Goal: Task Accomplishment & Management: Use online tool/utility

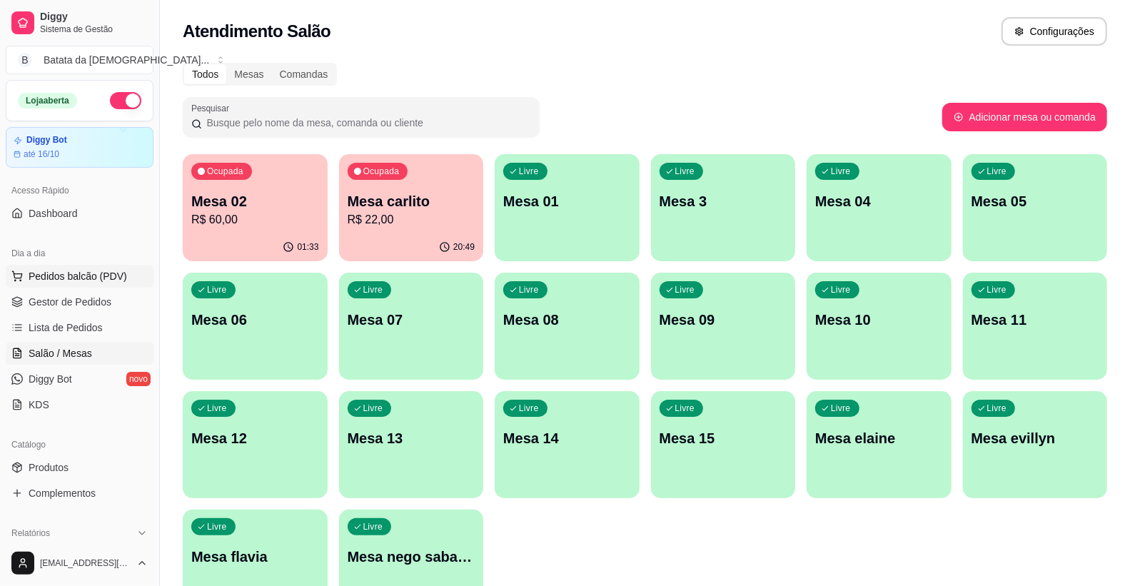
click at [45, 277] on span "Pedidos balcão (PDV)" at bounding box center [78, 276] width 99 height 14
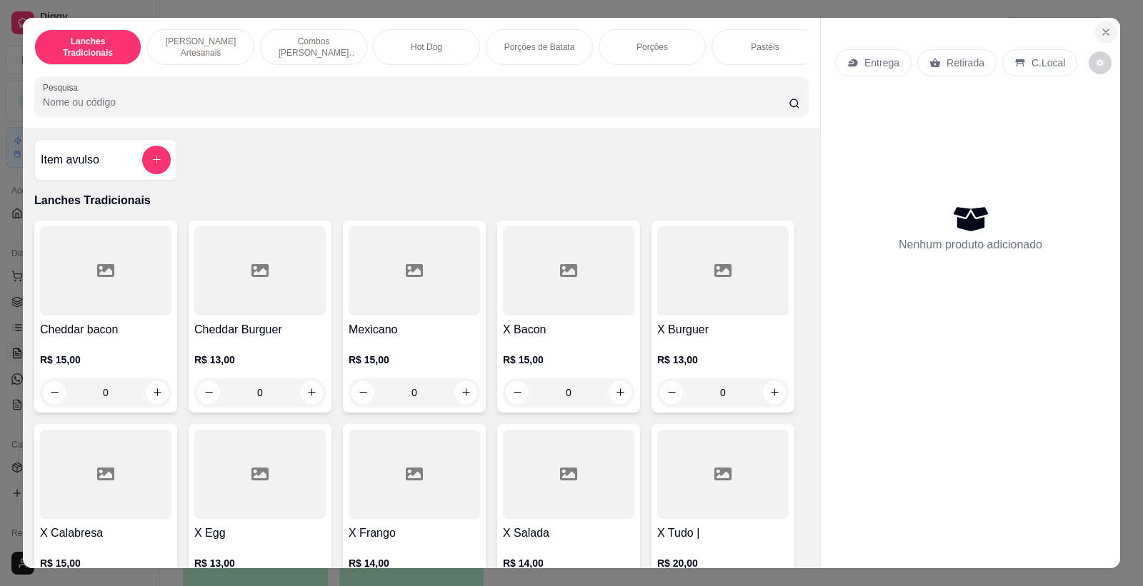
click at [1105, 29] on button "Close" at bounding box center [1105, 32] width 23 height 23
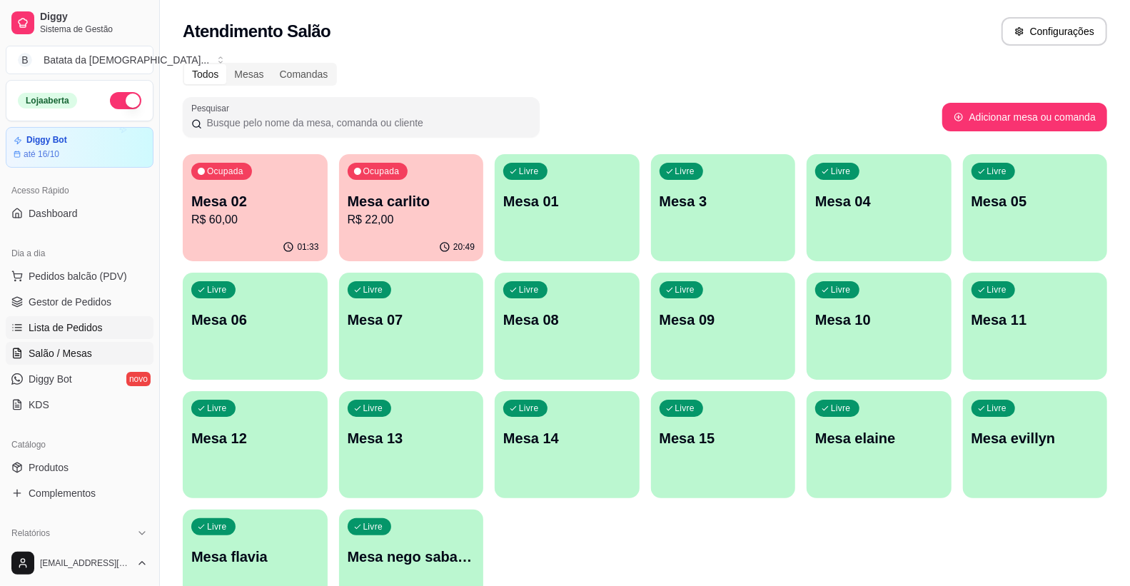
click at [84, 324] on span "Lista de Pedidos" at bounding box center [66, 328] width 74 height 14
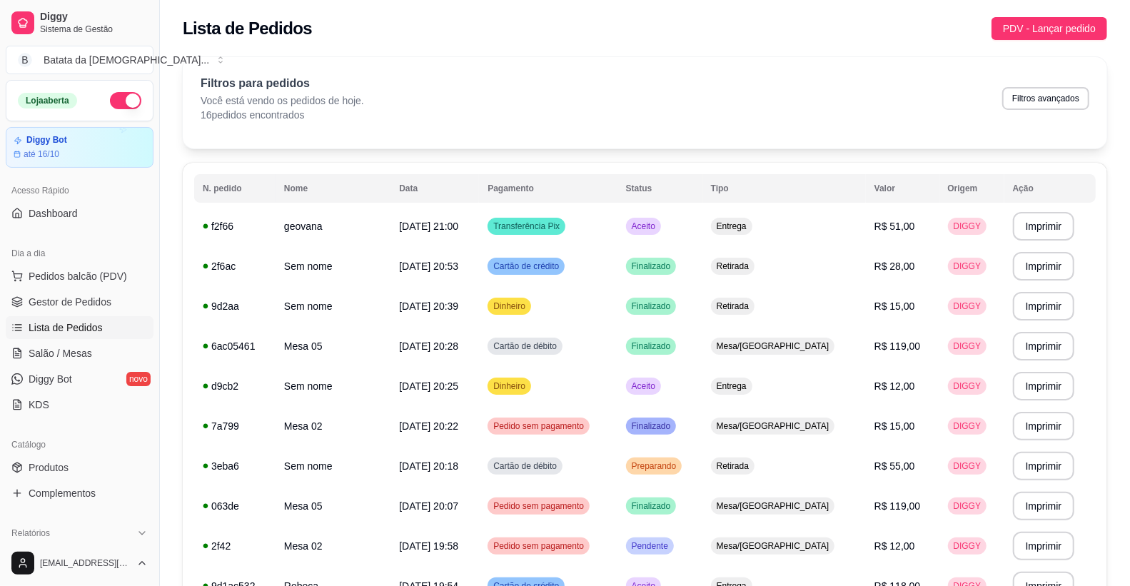
click at [107, 320] on link "Lista de Pedidos" at bounding box center [80, 327] width 148 height 23
click at [69, 330] on span "Lista de Pedidos" at bounding box center [66, 328] width 74 height 14
click at [65, 331] on span "Lista de Pedidos" at bounding box center [66, 328] width 74 height 14
click at [89, 280] on span "Pedidos balcão (PDV)" at bounding box center [78, 276] width 99 height 14
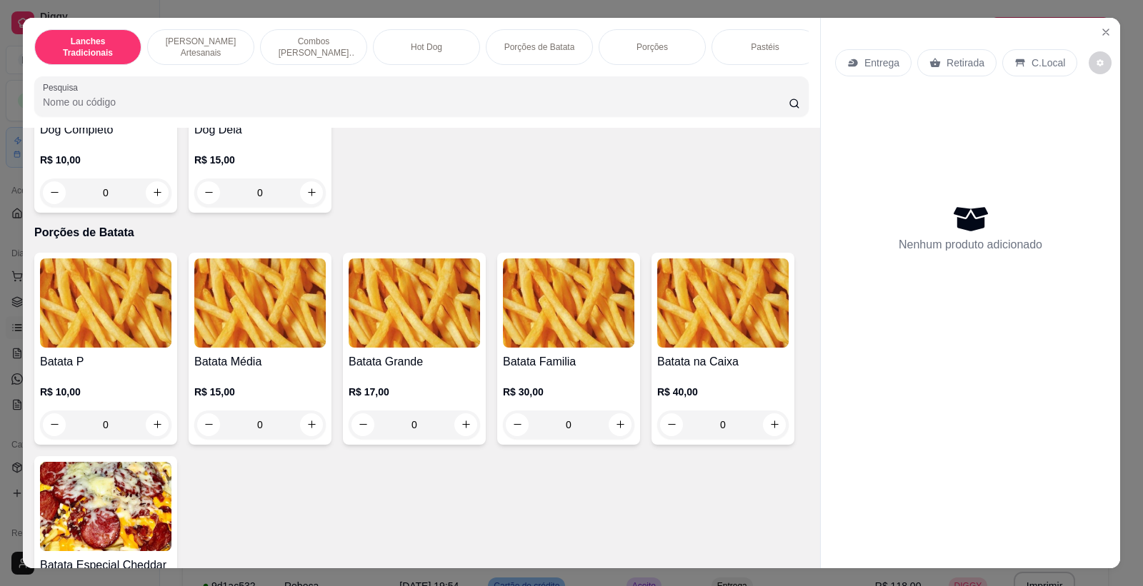
scroll to position [1745, 0]
click at [611, 418] on div "0" at bounding box center [568, 424] width 131 height 29
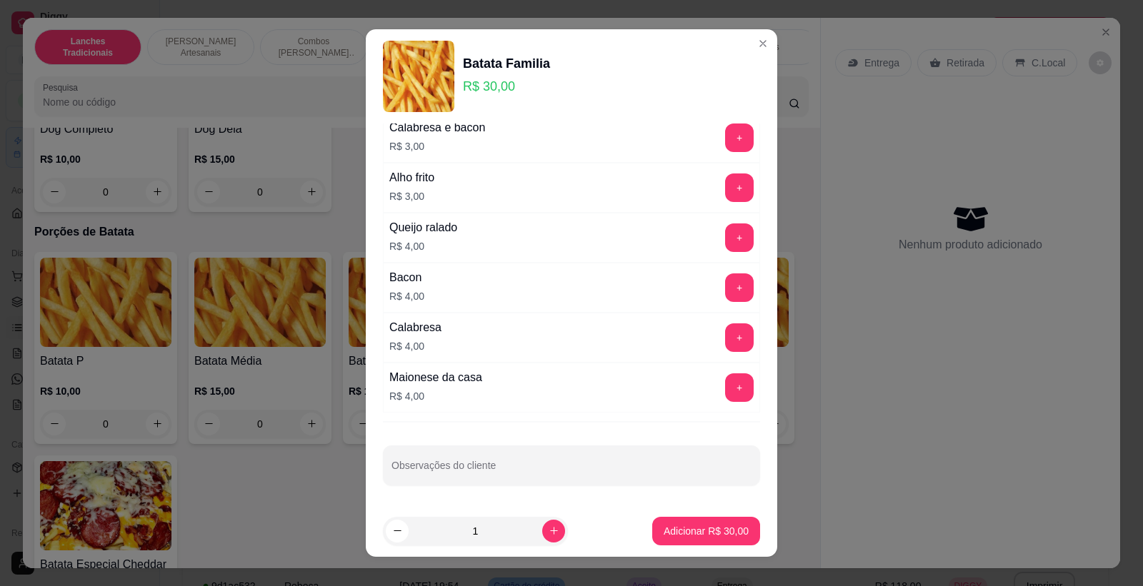
scroll to position [16, 0]
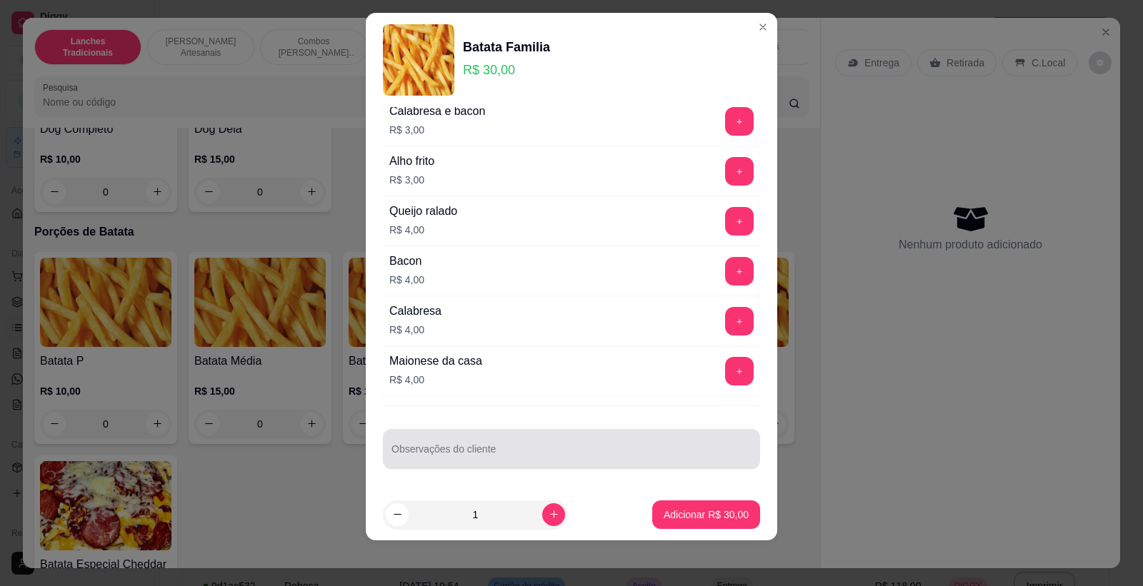
click at [554, 456] on input "Observações do cliente" at bounding box center [571, 455] width 360 height 14
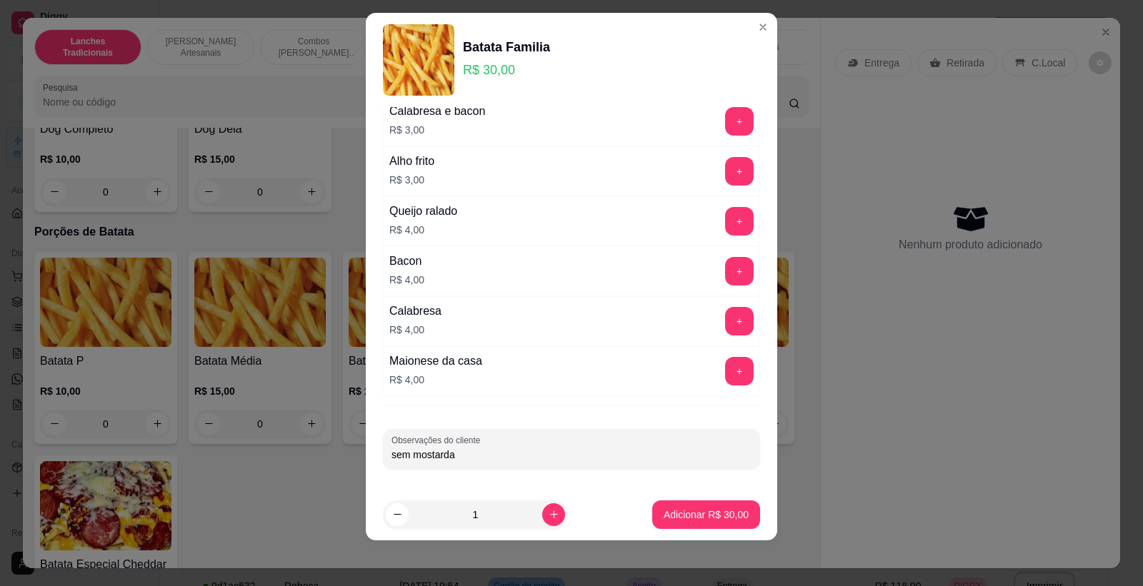
type input "sem mostarda"
click at [686, 516] on p "Adicionar R$ 30,00" at bounding box center [706, 515] width 83 height 14
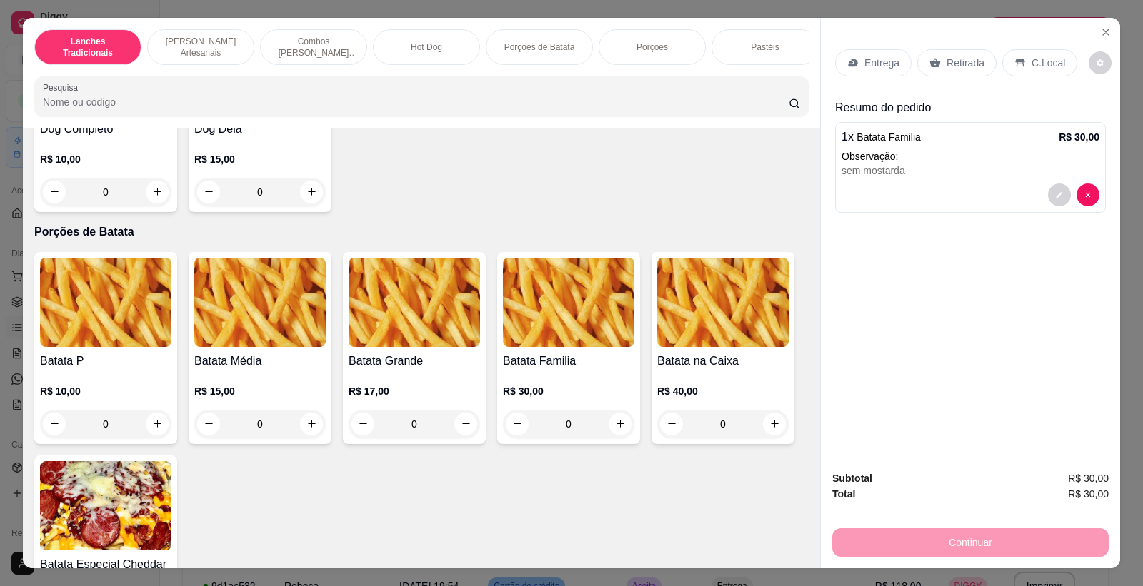
click at [966, 67] on p "Retirada" at bounding box center [965, 63] width 38 height 14
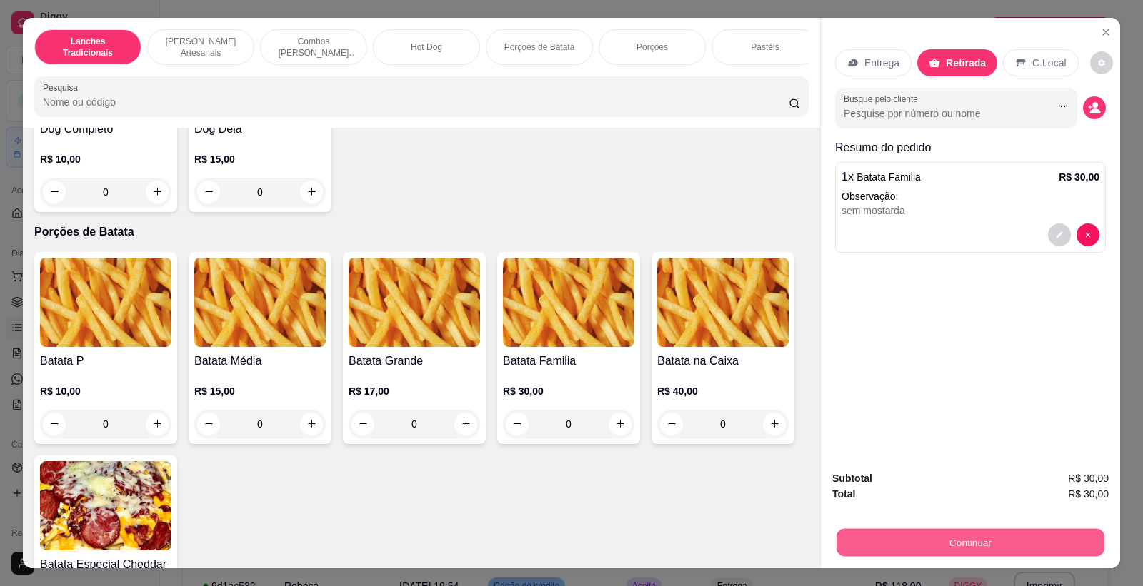
click at [1045, 531] on button "Continuar" at bounding box center [970, 543] width 268 height 28
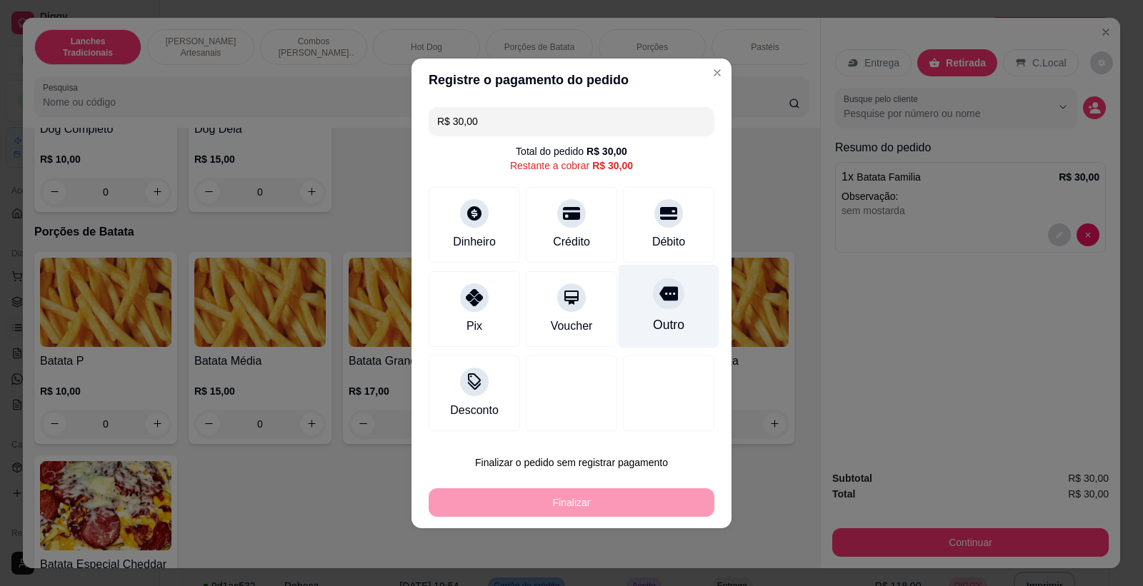
drag, startPoint x: 667, startPoint y: 288, endPoint x: 656, endPoint y: 294, distance: 13.1
click at [661, 291] on div "Outro" at bounding box center [668, 306] width 101 height 84
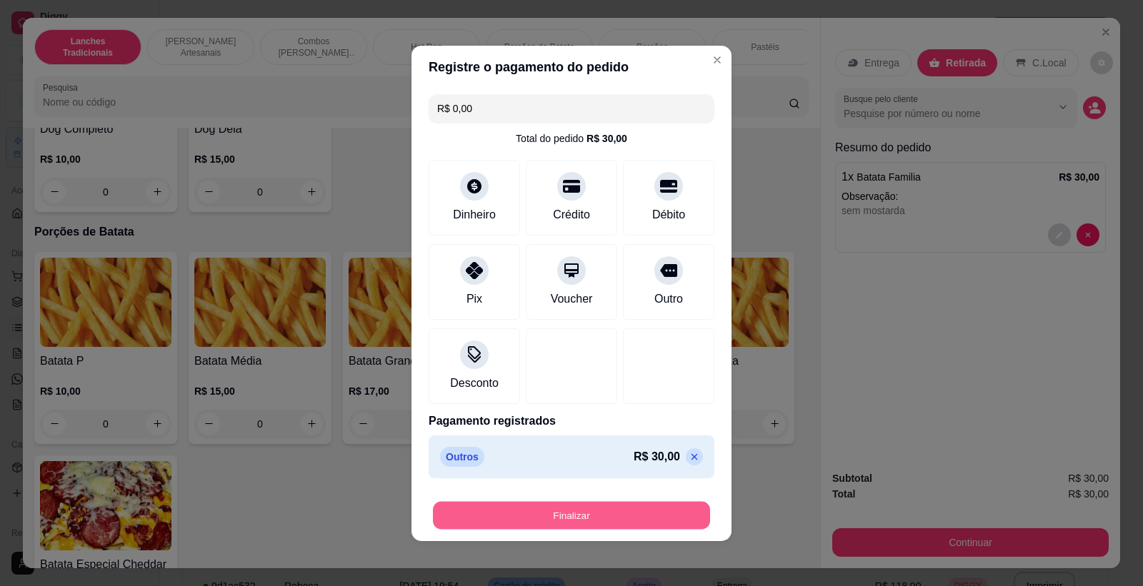
click at [611, 522] on button "Finalizar" at bounding box center [571, 515] width 277 height 28
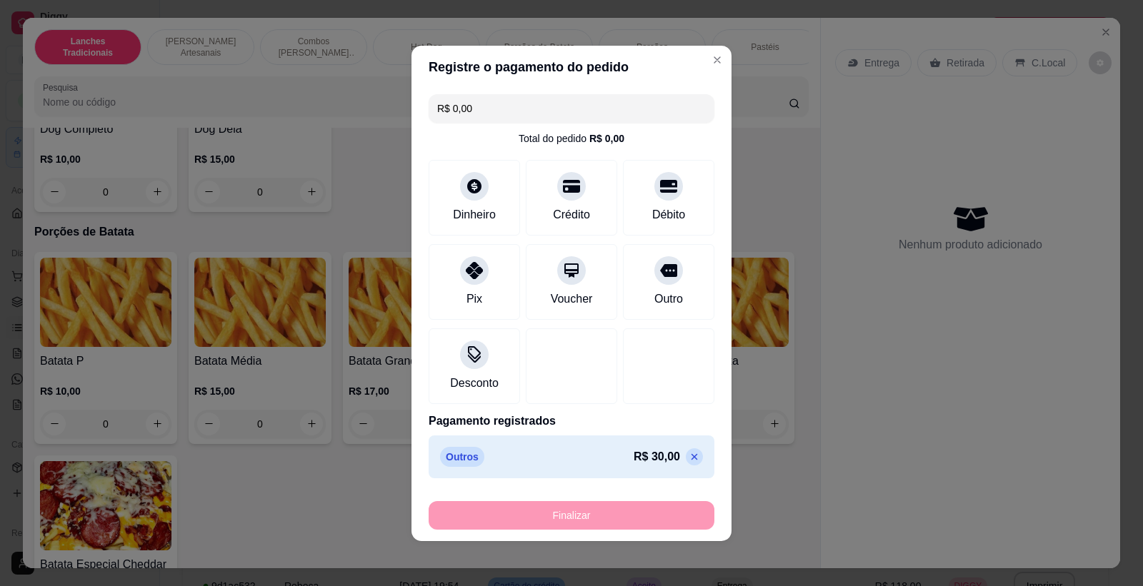
type input "-R$ 30,00"
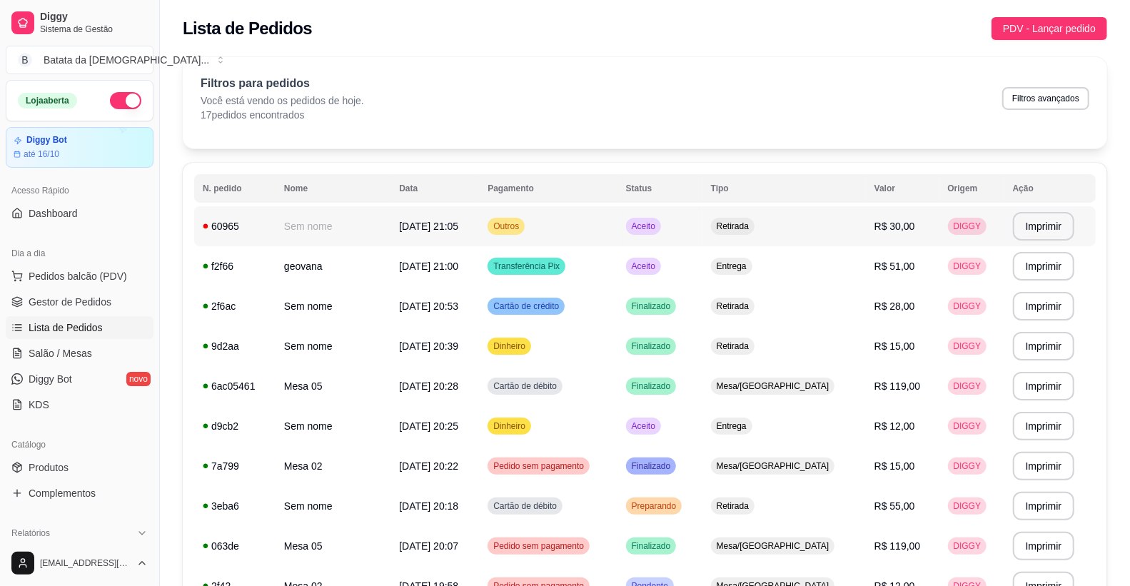
click at [239, 227] on div "60965" at bounding box center [235, 226] width 64 height 14
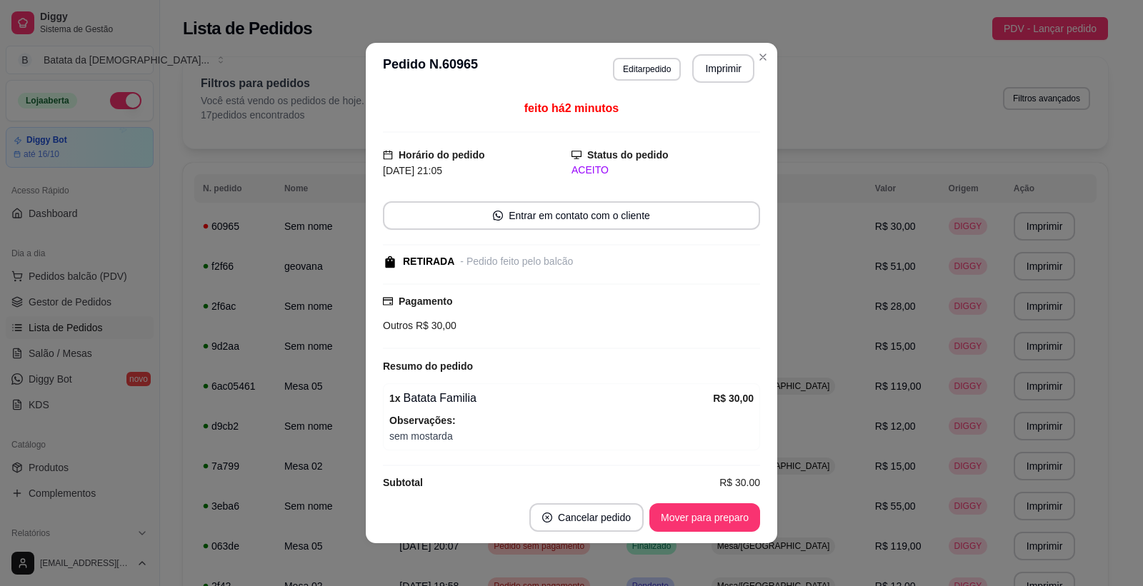
drag, startPoint x: 710, startPoint y: 50, endPoint x: 710, endPoint y: 88, distance: 37.8
click at [710, 64] on header "**********" at bounding box center [571, 68] width 411 height 51
click at [710, 89] on header "**********" at bounding box center [571, 68] width 411 height 51
click at [706, 61] on button "Imprimir" at bounding box center [723, 69] width 60 height 28
